Goal: Navigation & Orientation: Find specific page/section

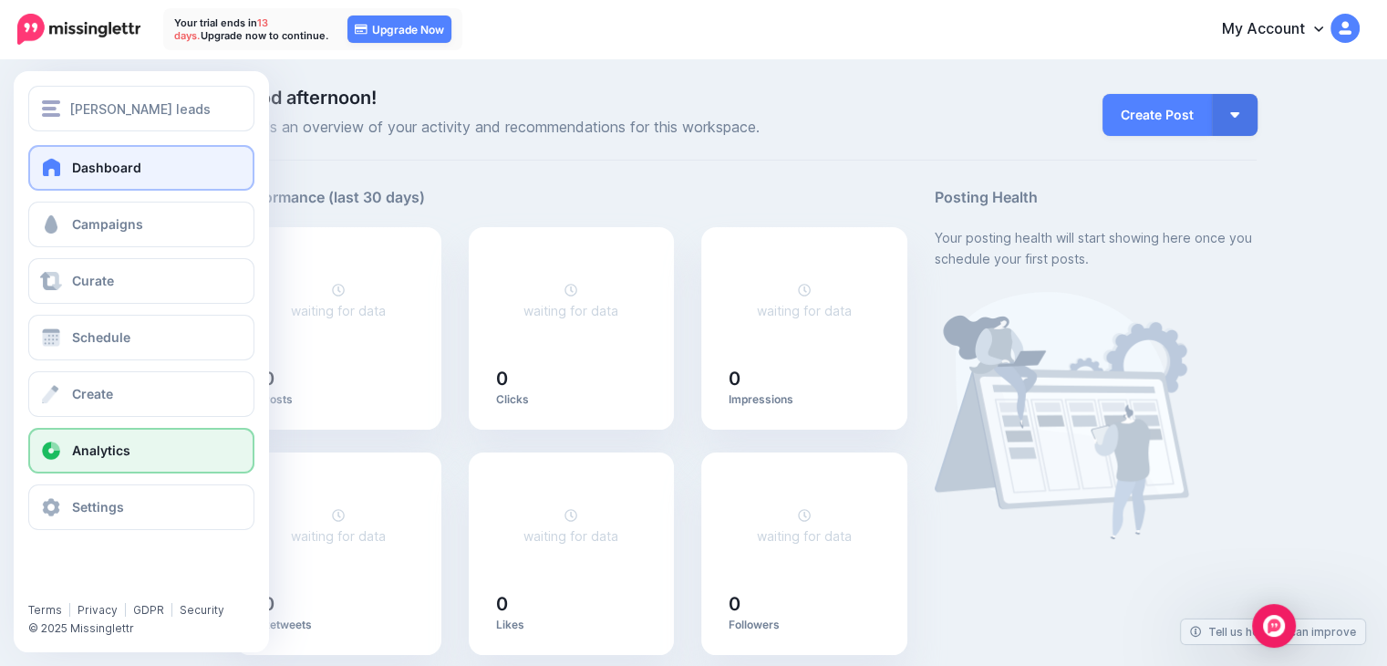
click at [105, 434] on link "Analytics" at bounding box center [141, 451] width 226 height 46
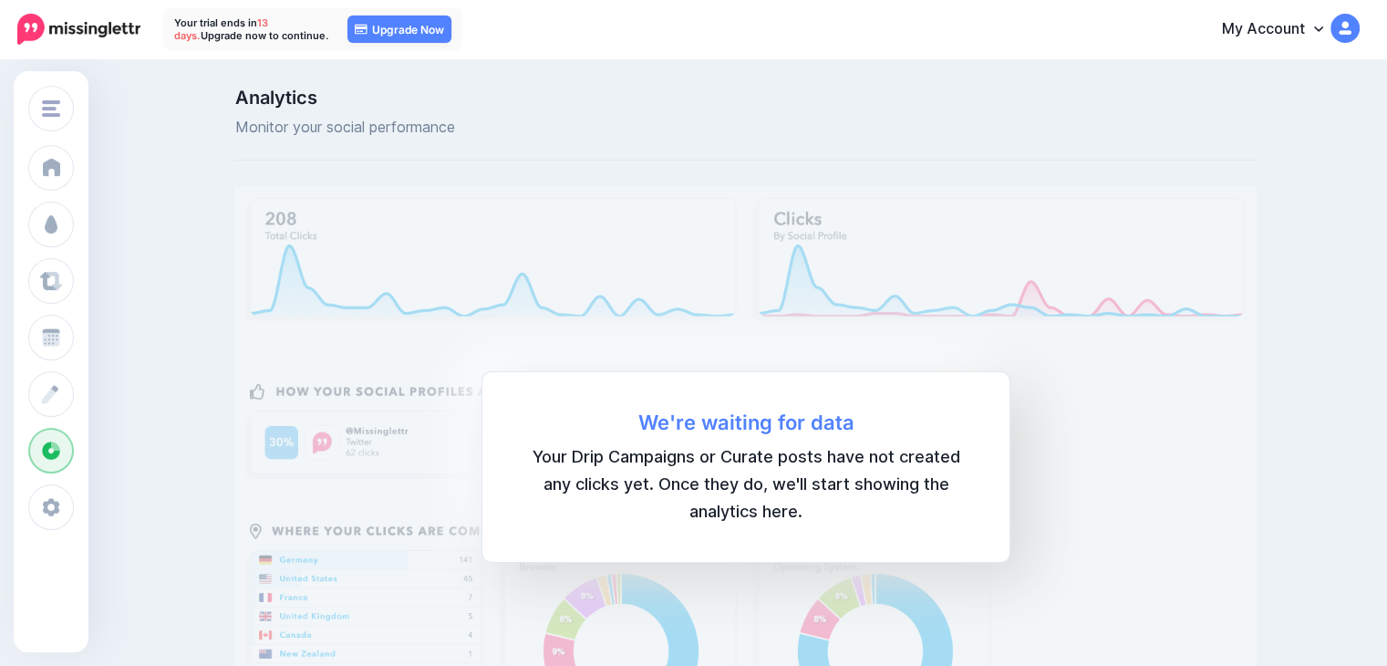
scroll to position [265, 0]
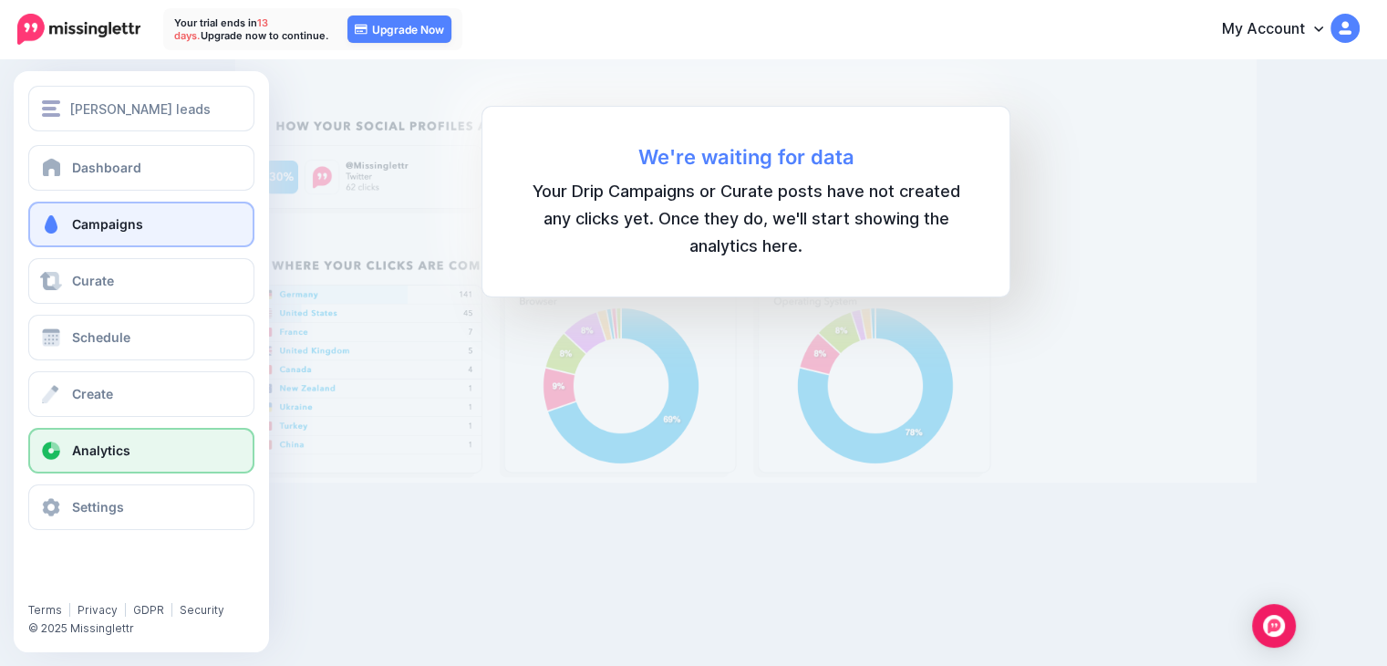
click at [98, 216] on span "Campaigns" at bounding box center [107, 223] width 71 height 15
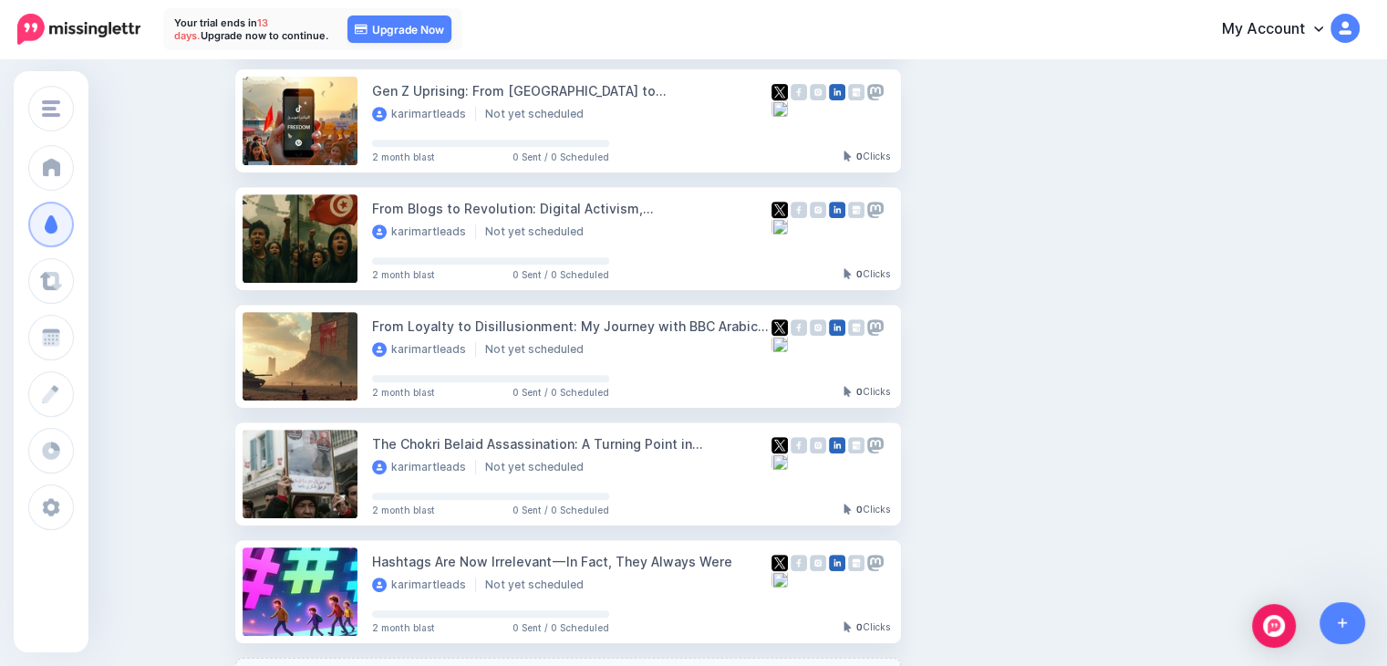
scroll to position [912, 0]
